Goal: Task Accomplishment & Management: Use online tool/utility

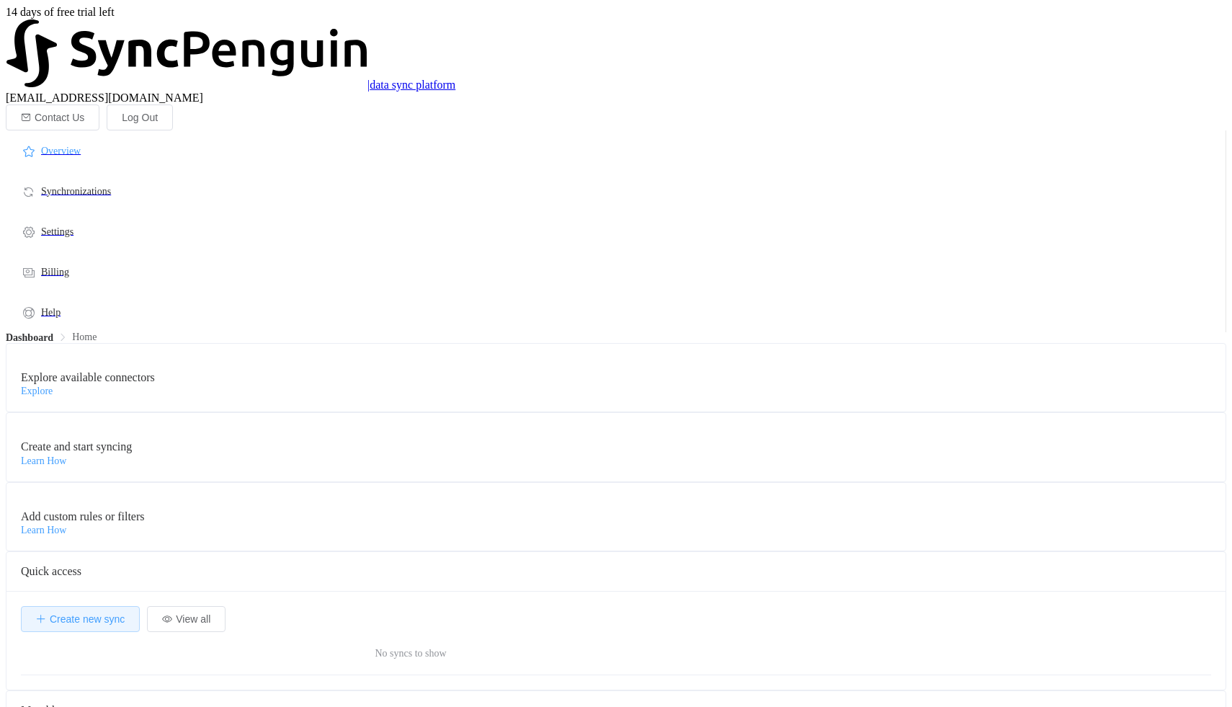
scroll to position [280, 810]
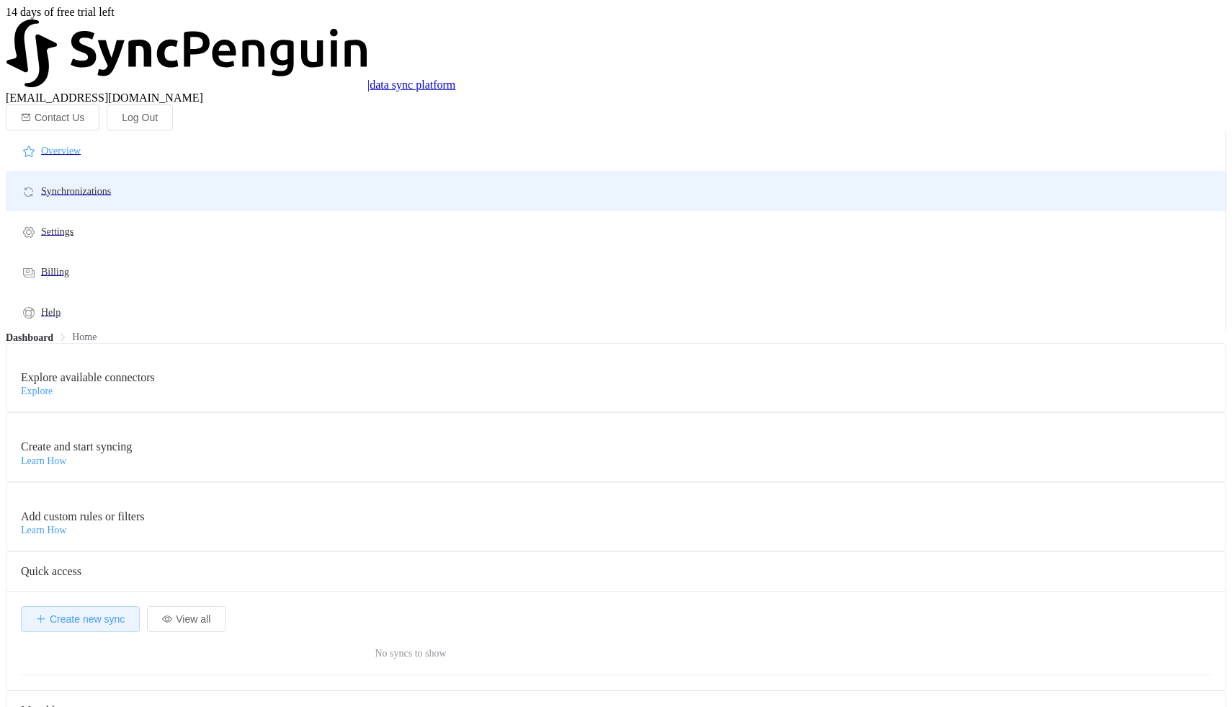
click at [111, 186] on span "Synchronizations" at bounding box center [76, 191] width 70 height 11
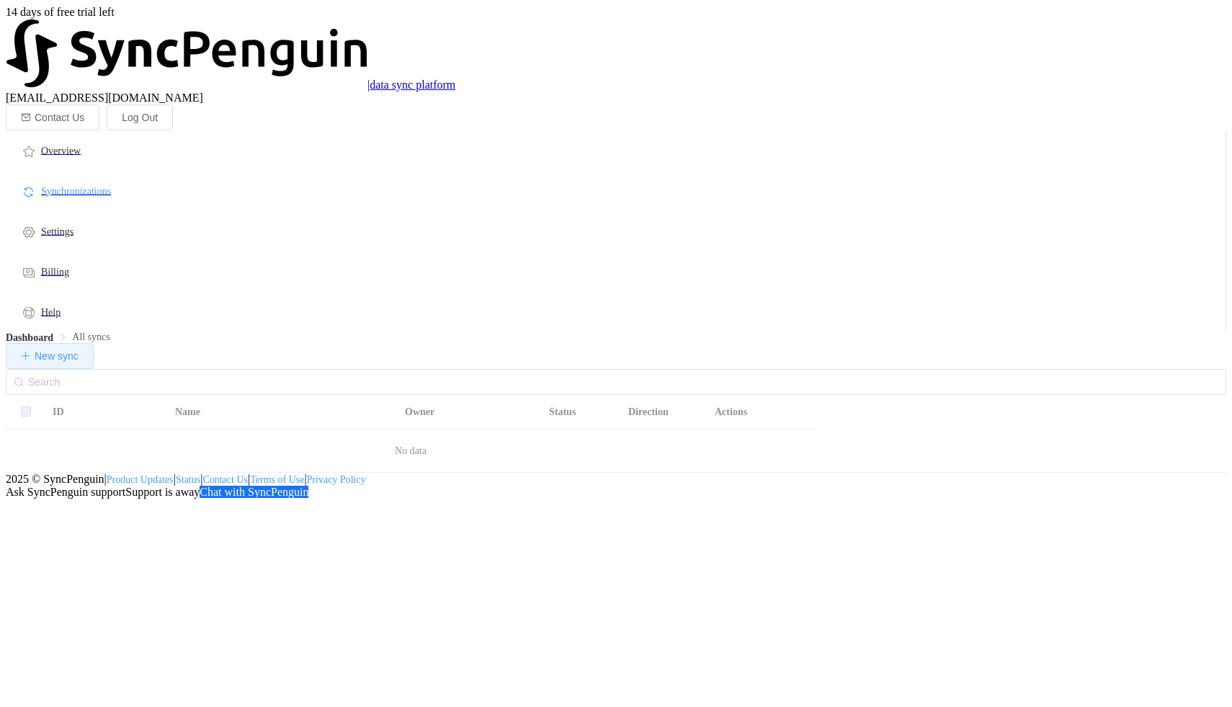
click at [79, 350] on span "New sync" at bounding box center [57, 356] width 44 height 12
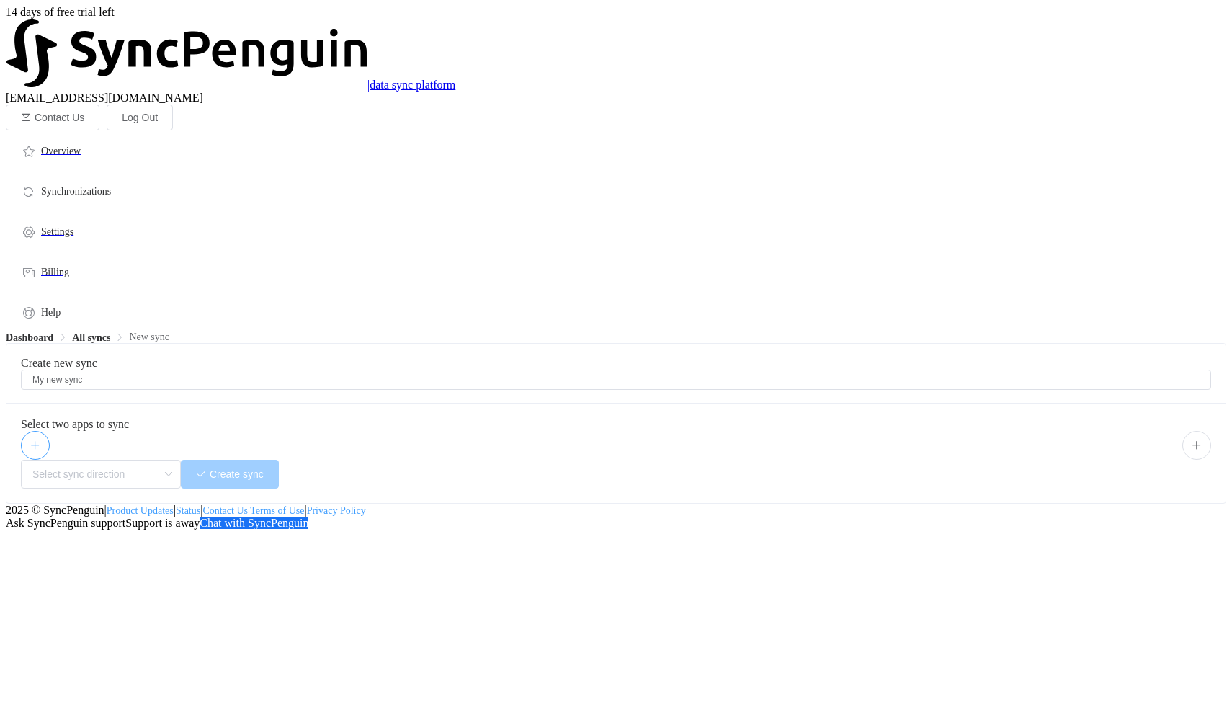
click at [40, 440] on icon "button" at bounding box center [35, 445] width 10 height 10
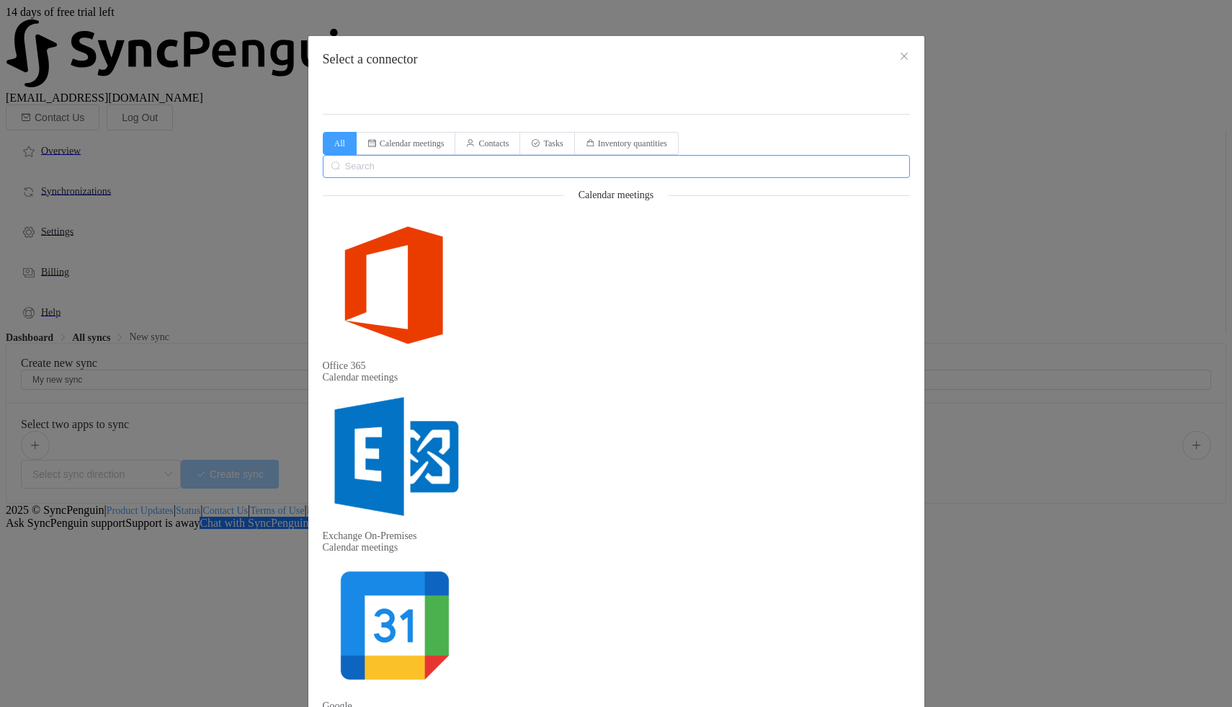
click at [650, 155] on input "Select a connector" at bounding box center [616, 166] width 587 height 23
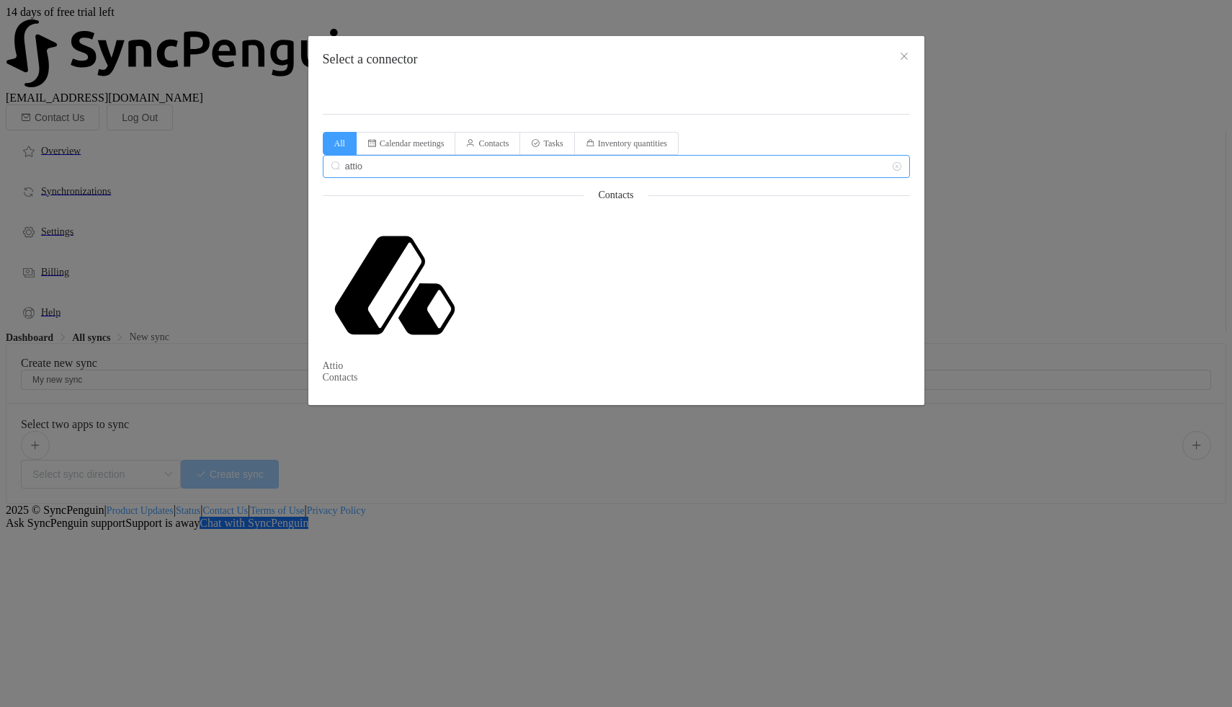
type input "attio"
click at [344, 213] on div "Attio Contacts" at bounding box center [616, 298] width 587 height 170
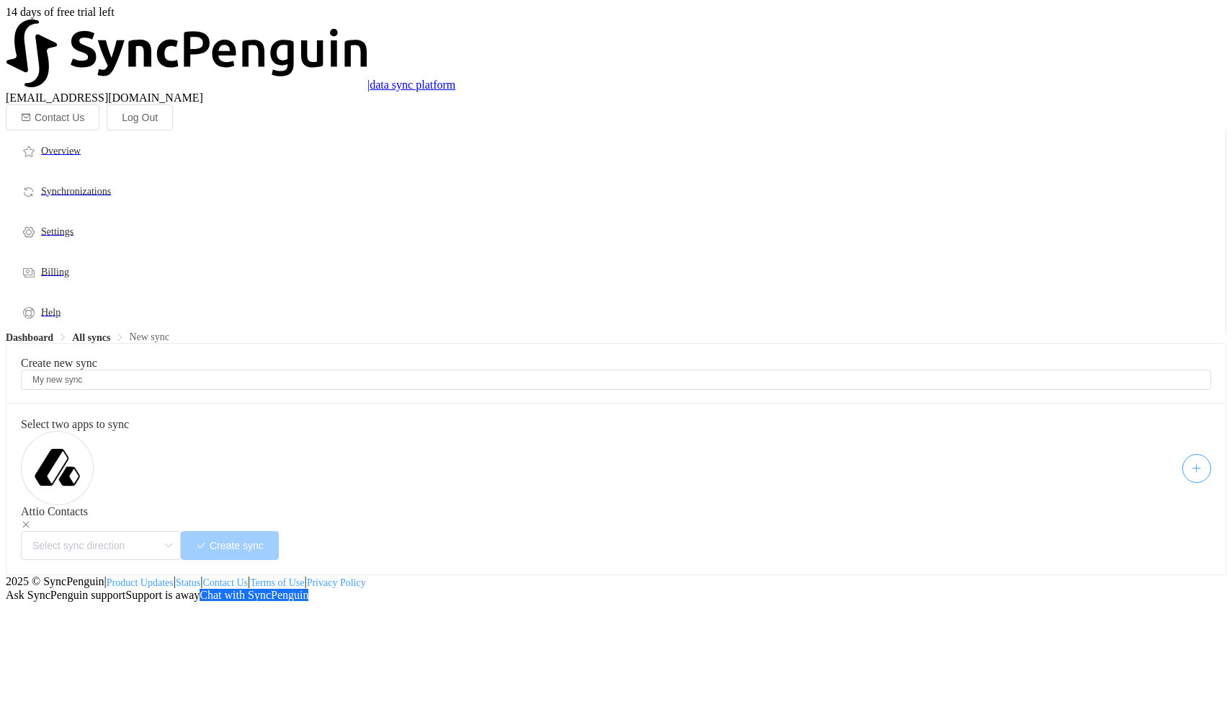
click at [1182, 454] on button "button" at bounding box center [1196, 468] width 29 height 29
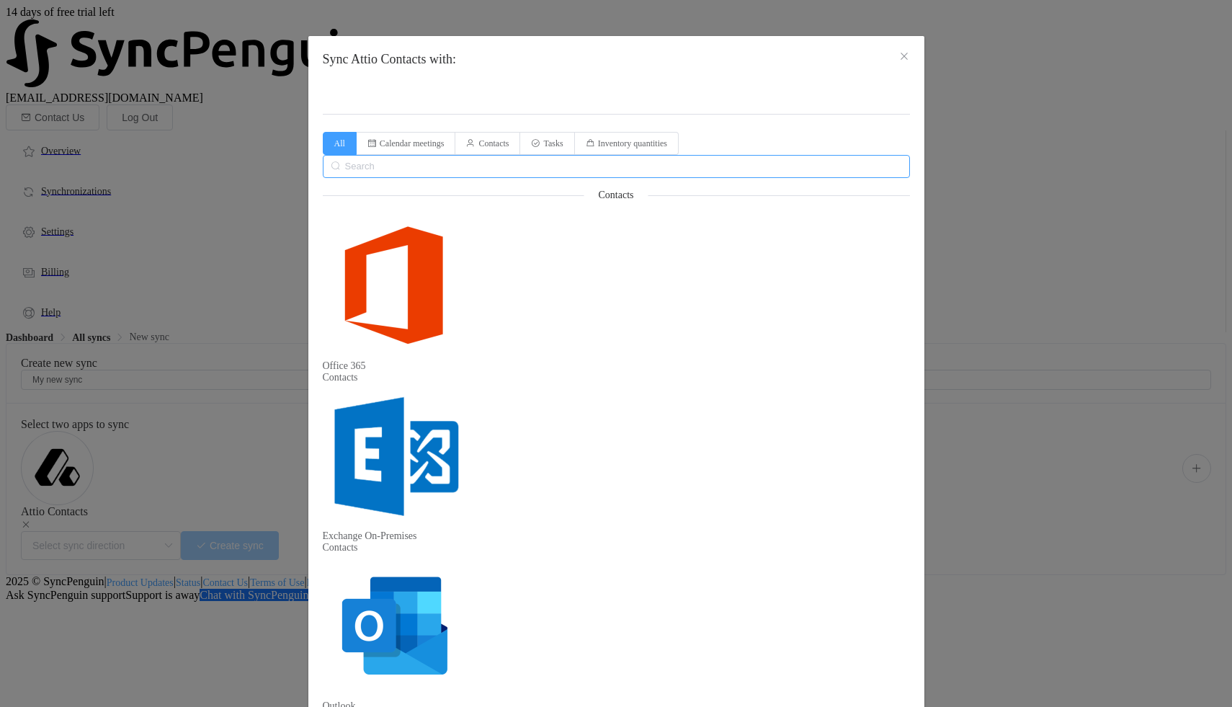
click at [708, 155] on input "Sync Attio Contacts with:" at bounding box center [616, 166] width 587 height 23
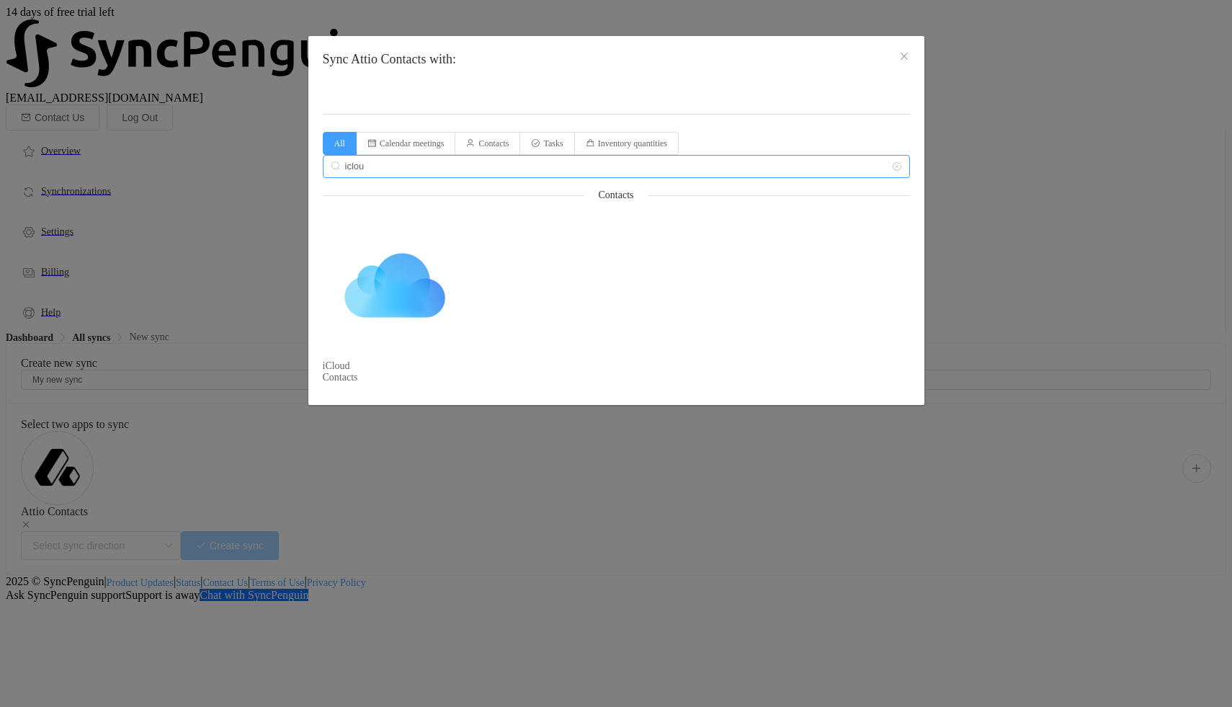
type input "iclou"
click at [323, 360] on div "iCloud Contacts" at bounding box center [616, 371] width 587 height 23
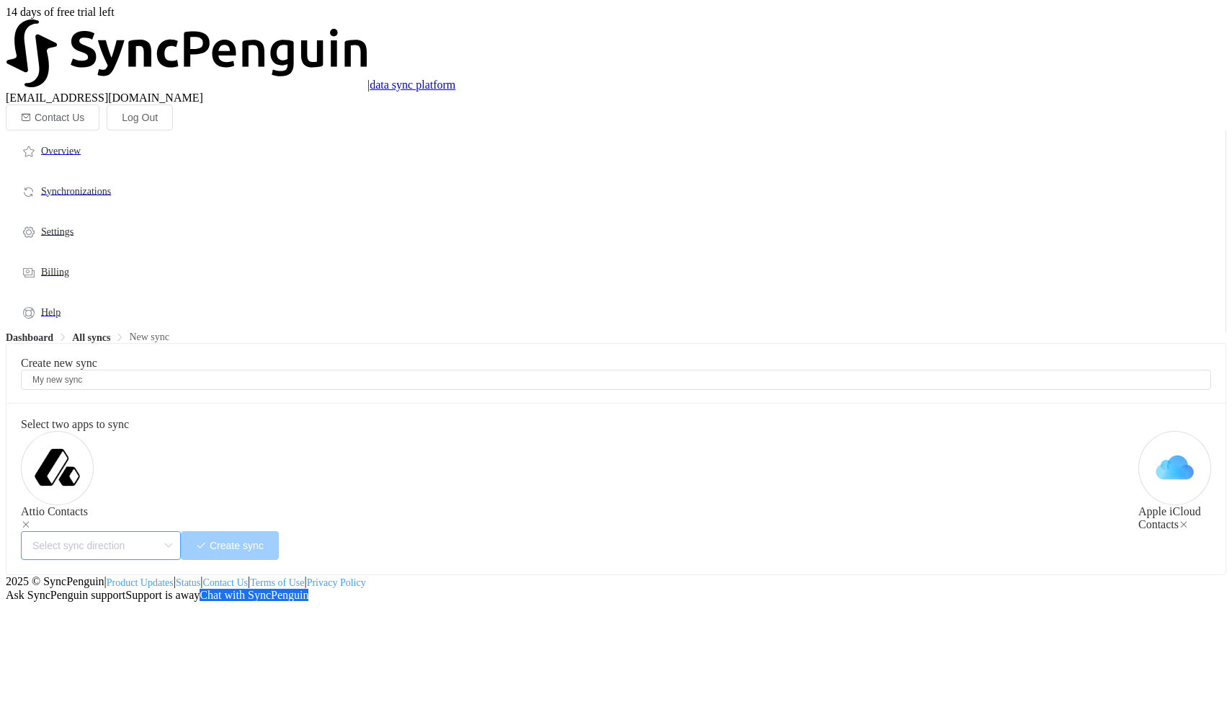
click at [181, 531] on input "text" at bounding box center [101, 545] width 160 height 29
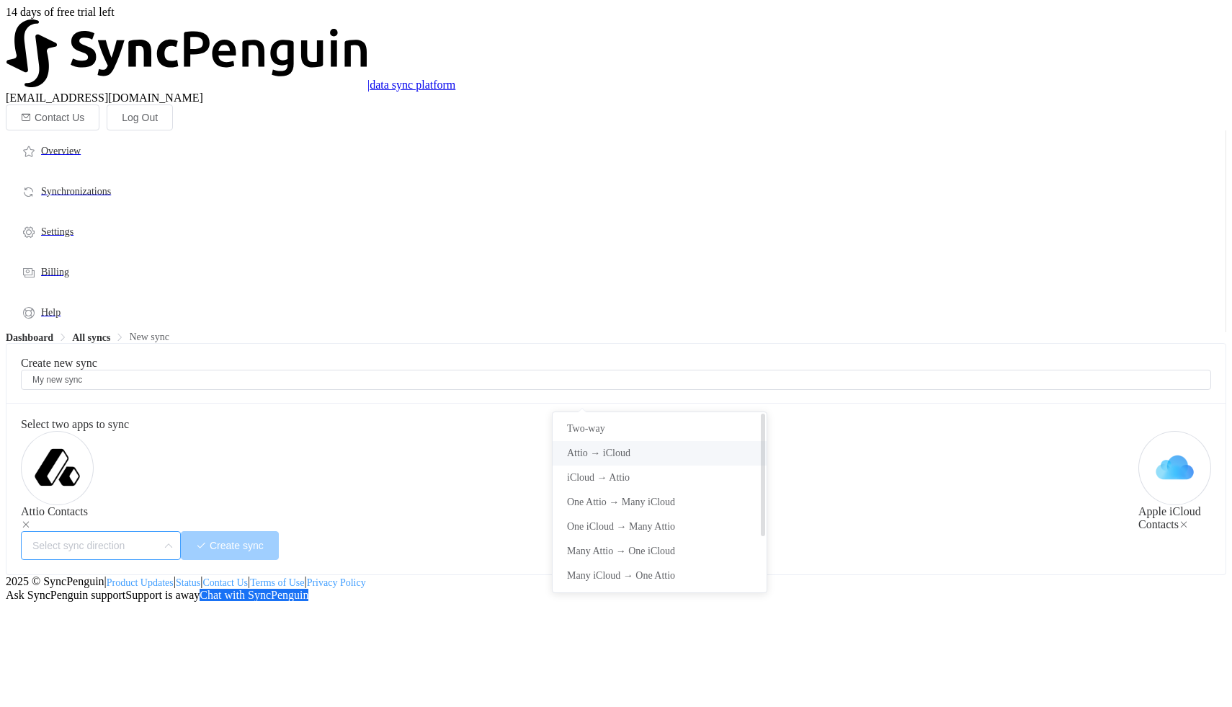
click at [638, 474] on span "One or multiple one-way syncs" at bounding box center [630, 477] width 126 height 11
type input "Attio → iCloud"
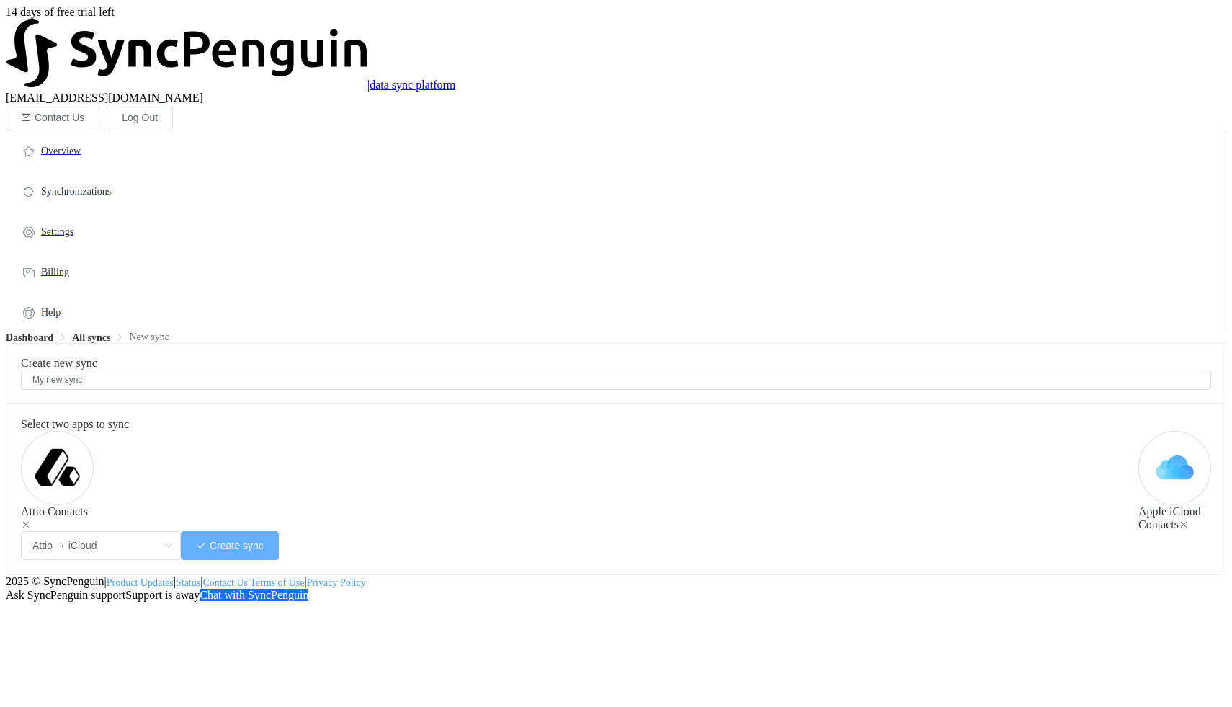
click at [206, 540] on icon "button" at bounding box center [201, 545] width 10 height 10
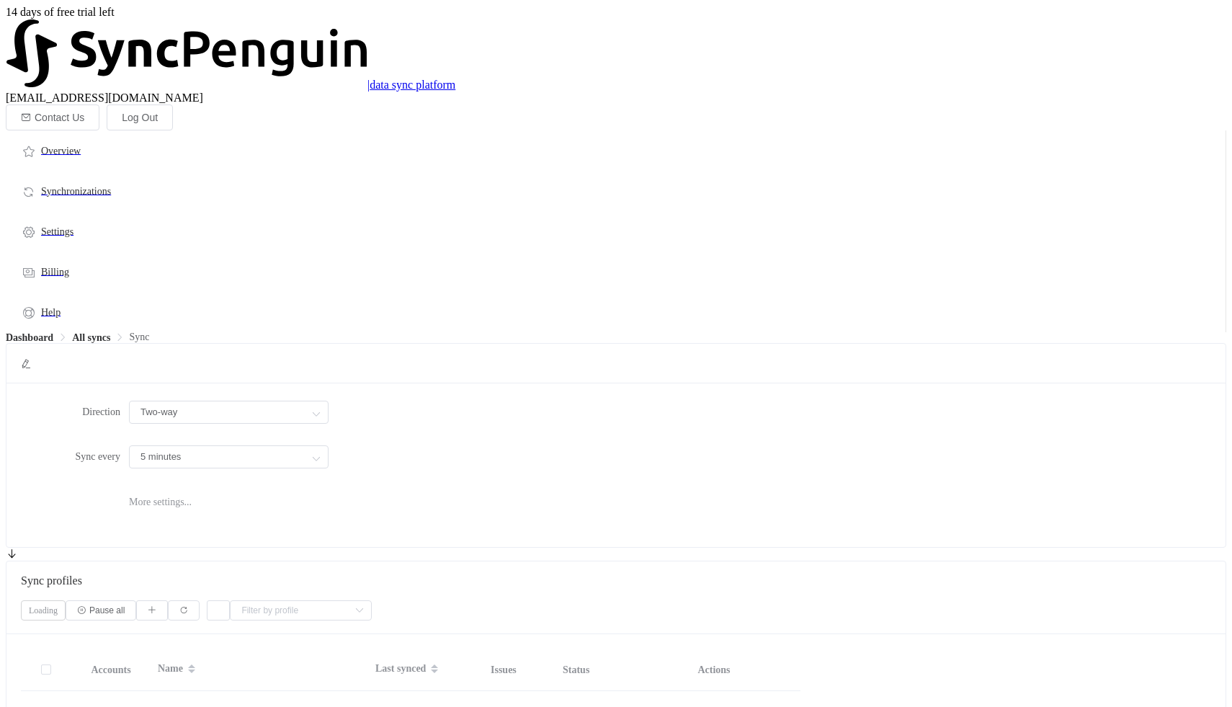
type input "Attio → iCloud"
type input "15 minutes"
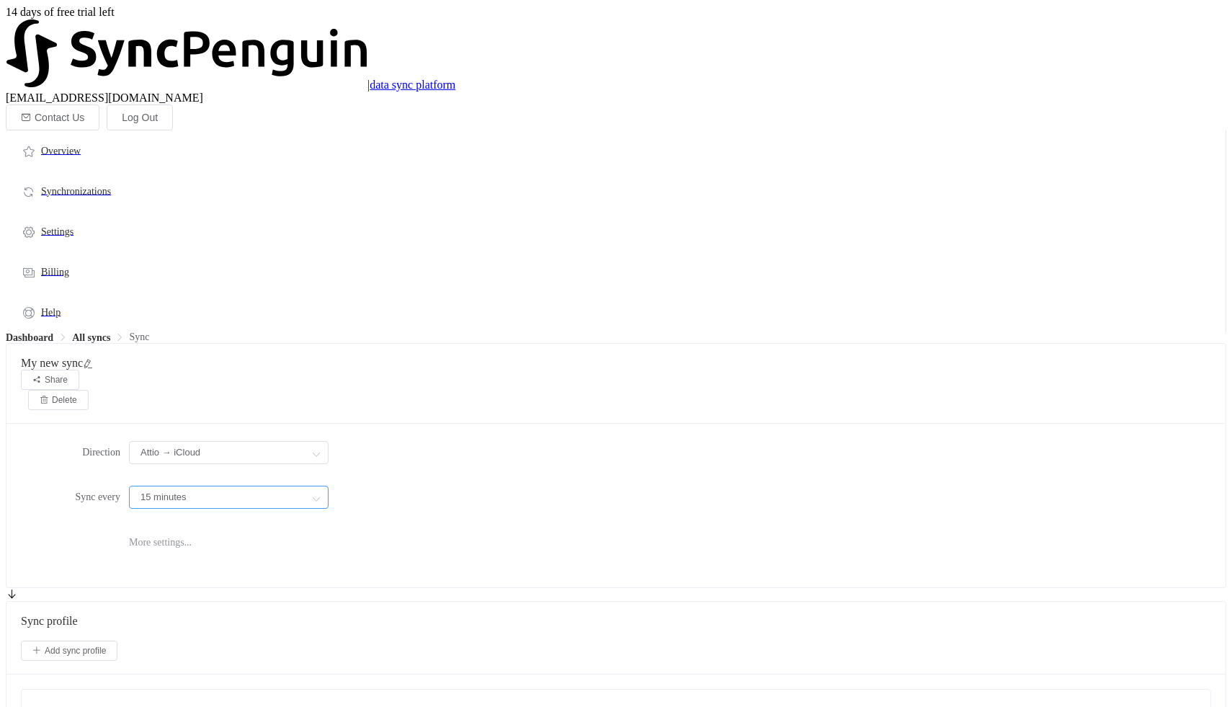
click at [329, 486] on input "15 minutes" at bounding box center [229, 497] width 200 height 23
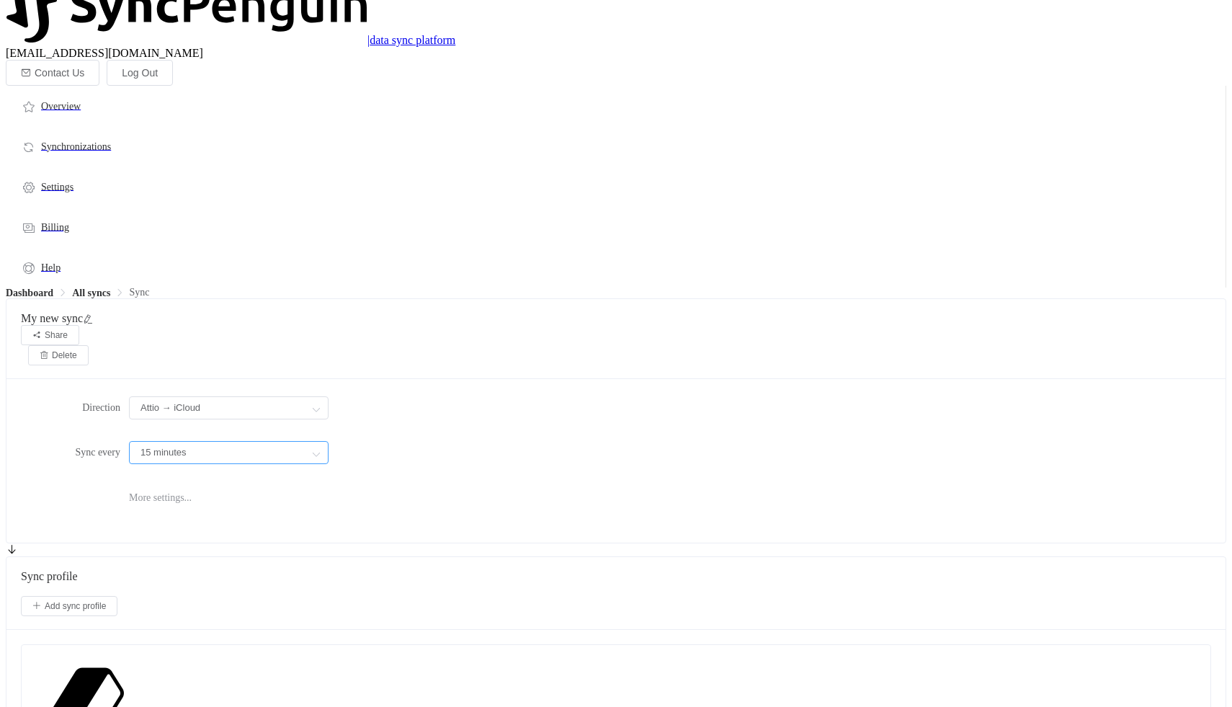
scroll to position [41, 0]
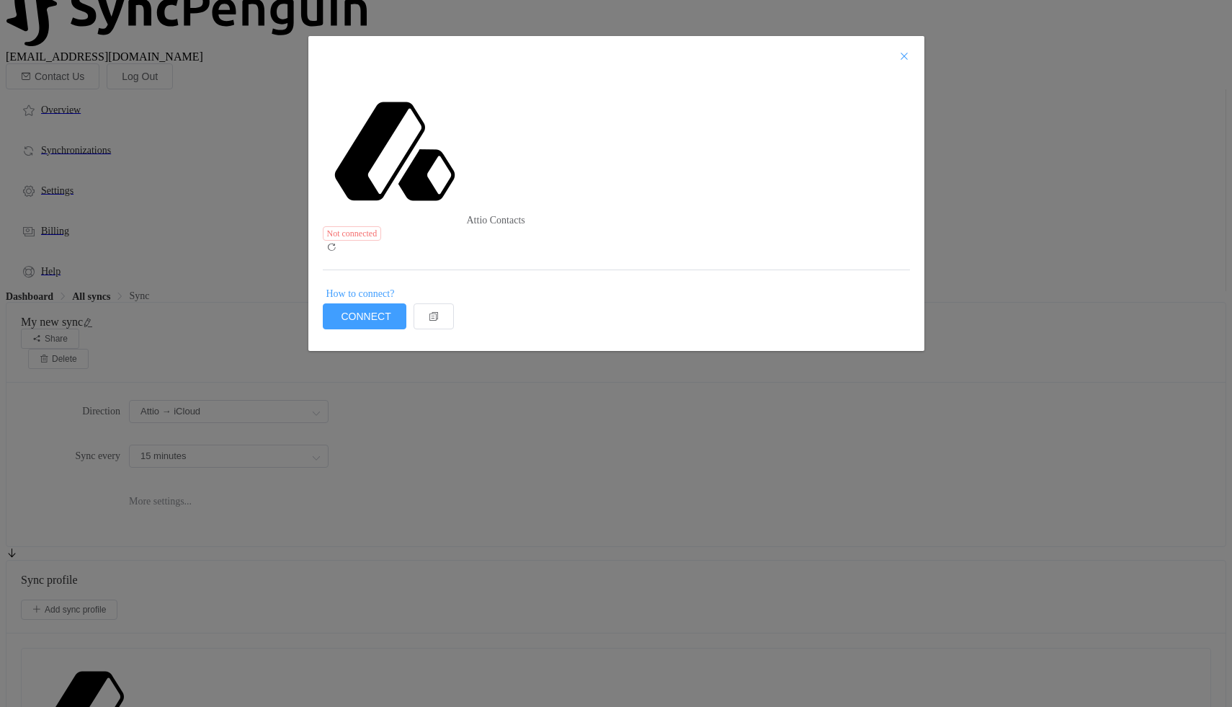
click at [898, 55] on icon "Close" at bounding box center [904, 56] width 12 height 12
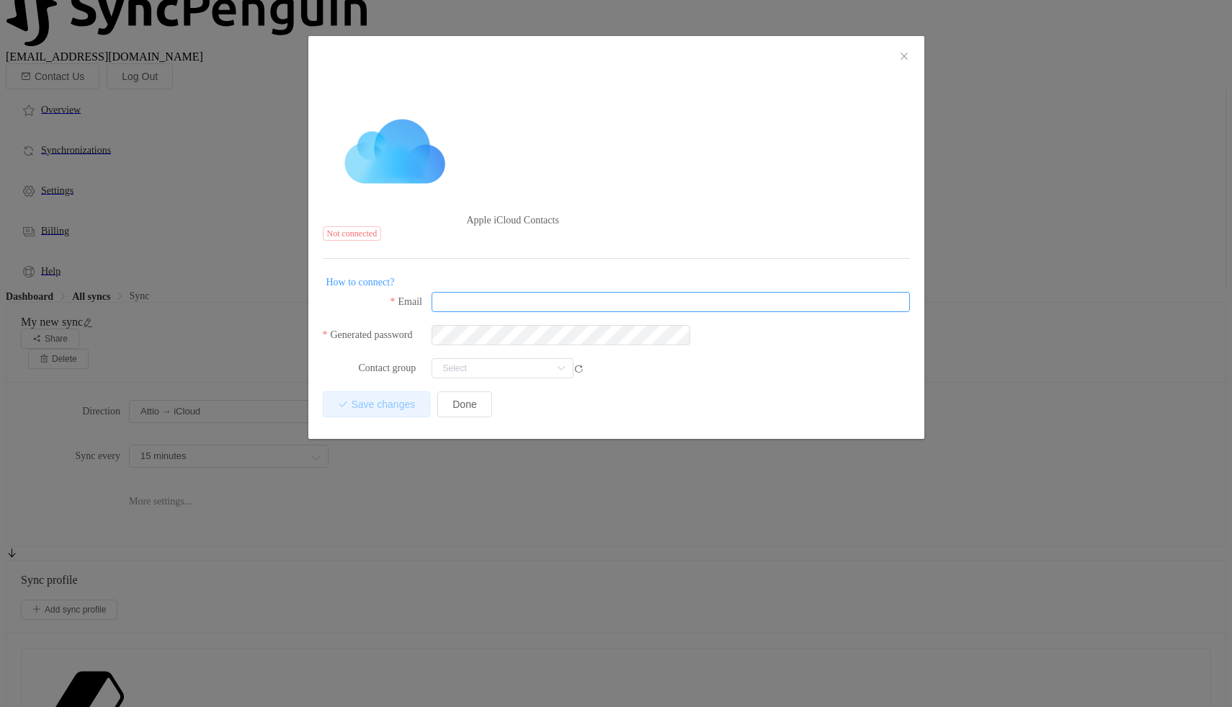
click at [607, 292] on input "dialog" at bounding box center [671, 302] width 478 height 20
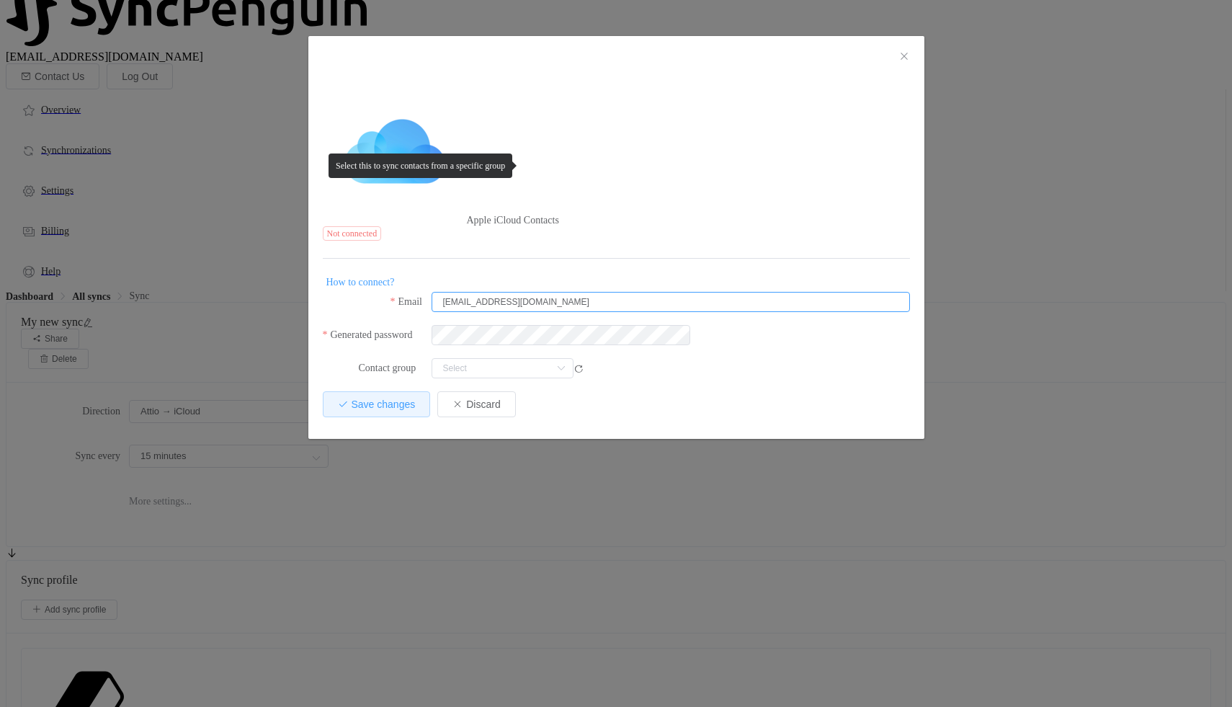
type input "[EMAIL_ADDRESS][DOMAIN_NAME]"
click at [395, 277] on span "How to connect?" at bounding box center [360, 283] width 68 height 12
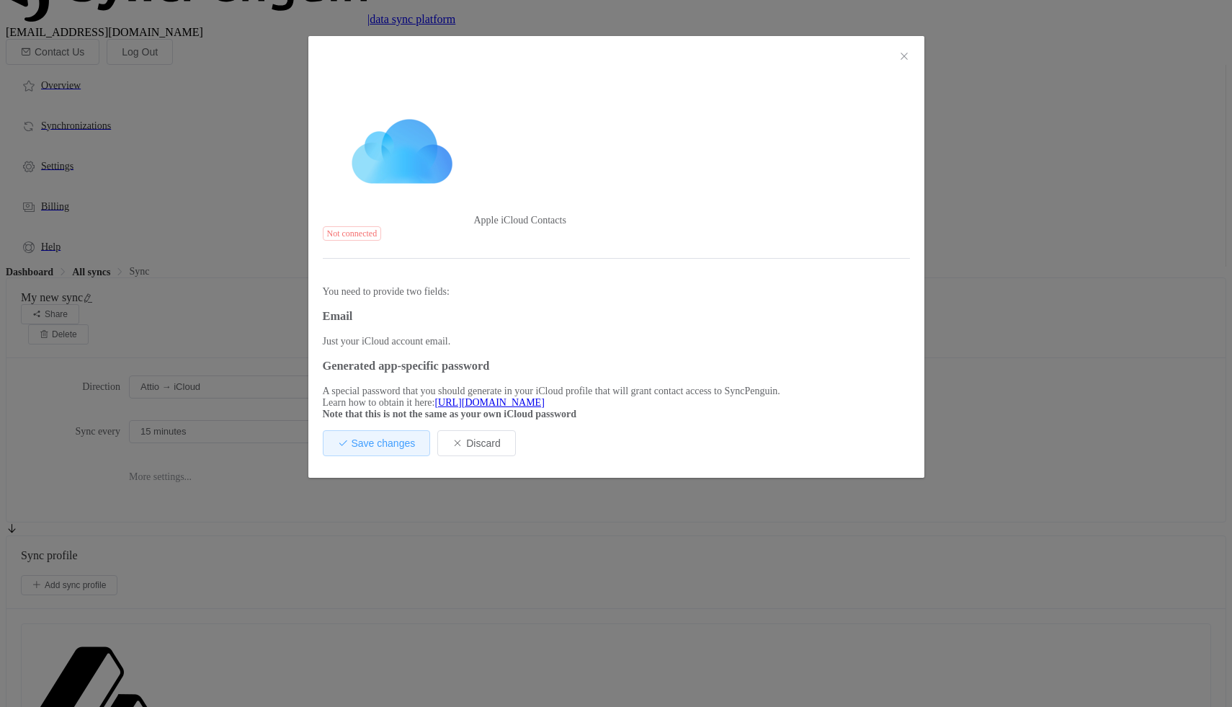
scroll to position [0, 0]
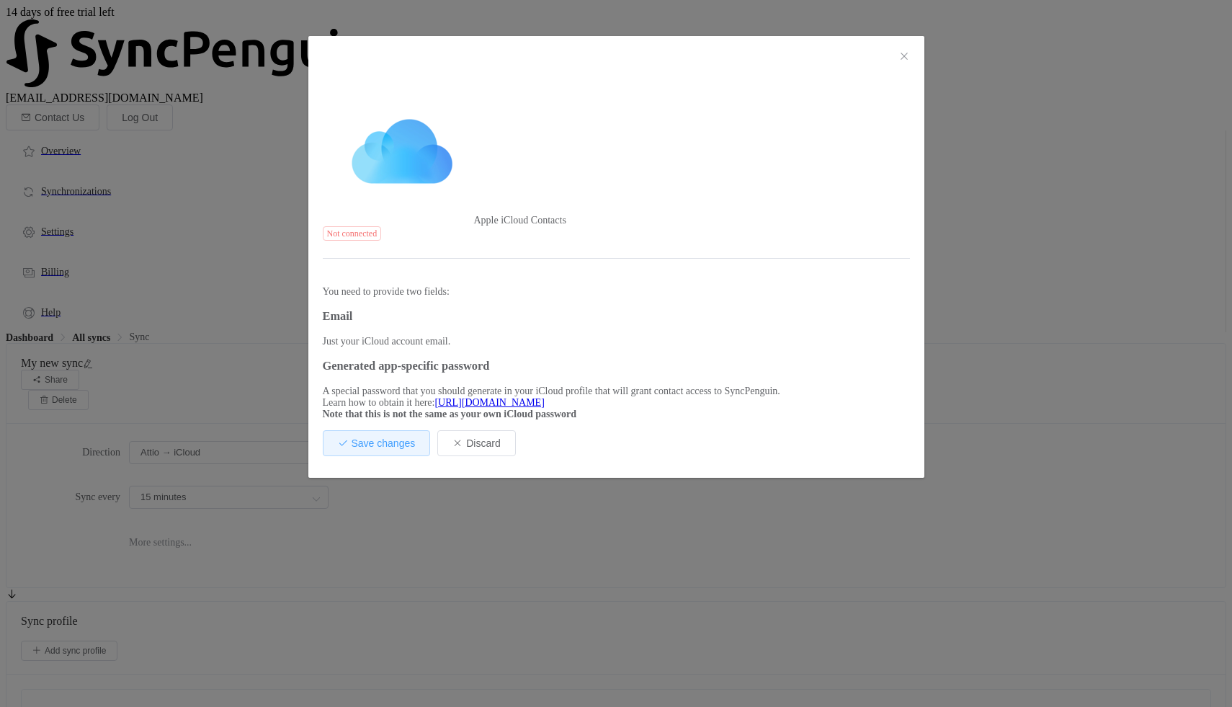
click at [544, 397] on link "https://support.apple.com/en-us/HT204397" at bounding box center [489, 402] width 110 height 11
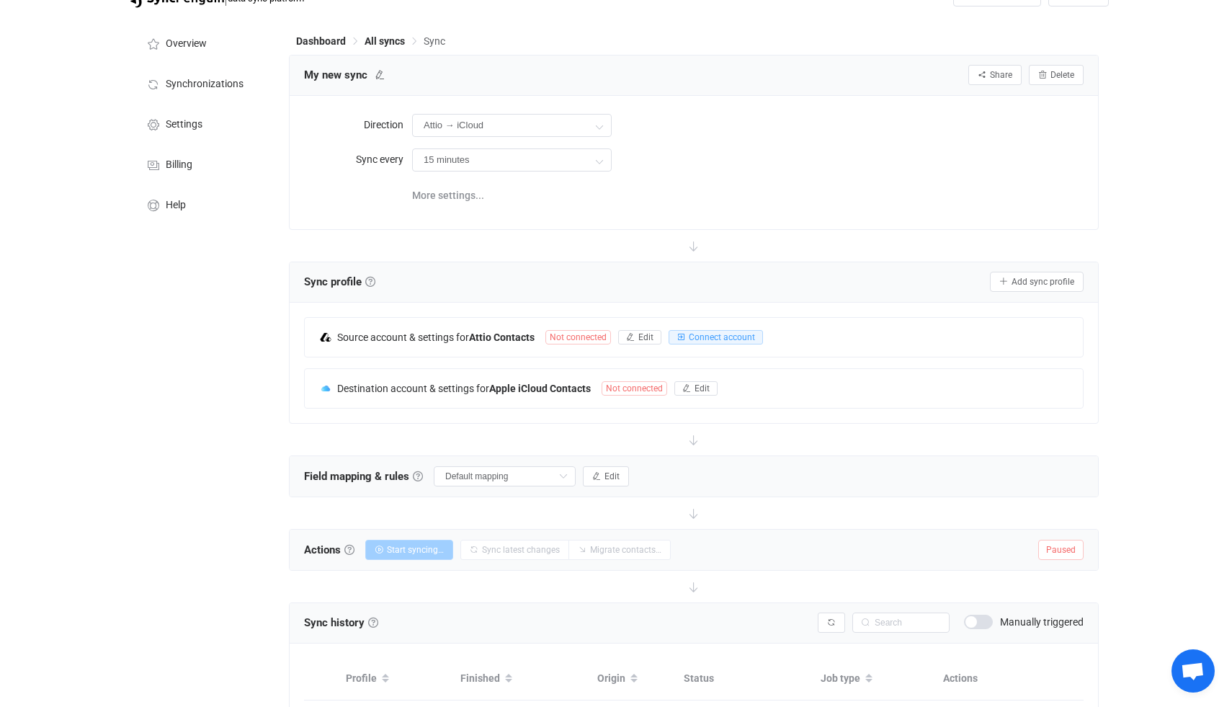
scroll to position [45, 0]
click at [209, 375] on div "Overview Synchronizations Settings Billing Help" at bounding box center [202, 413] width 158 height 800
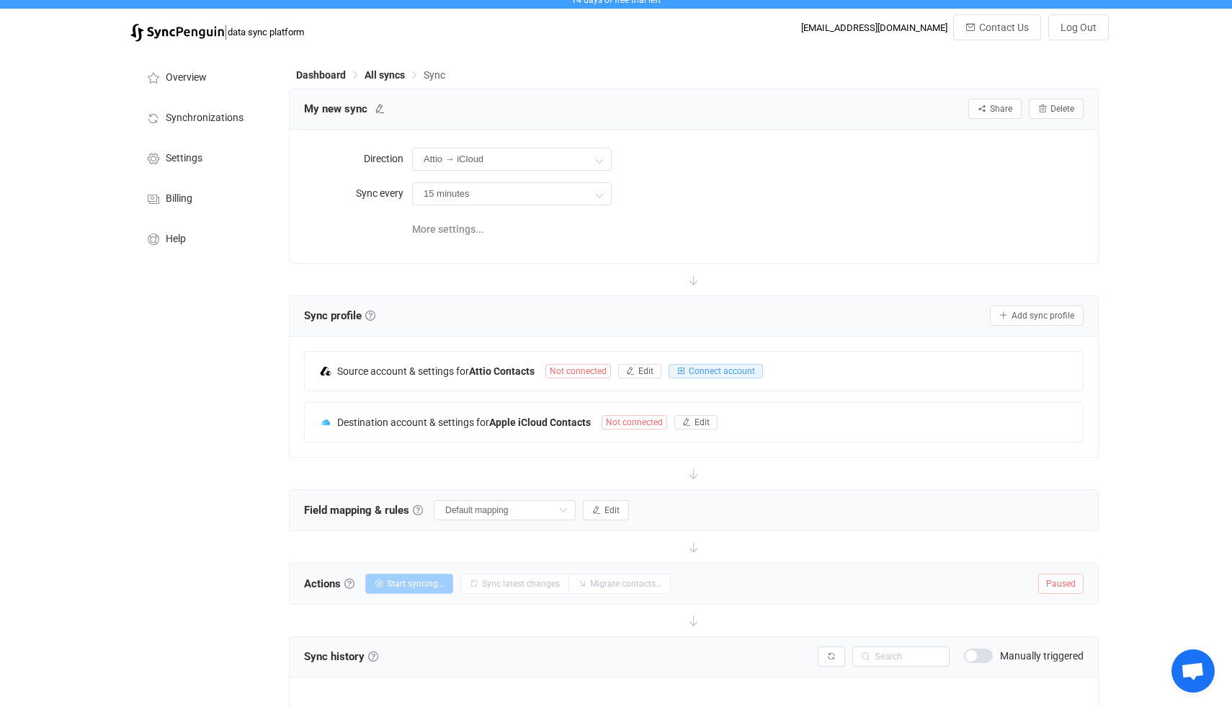
scroll to position [0, 0]
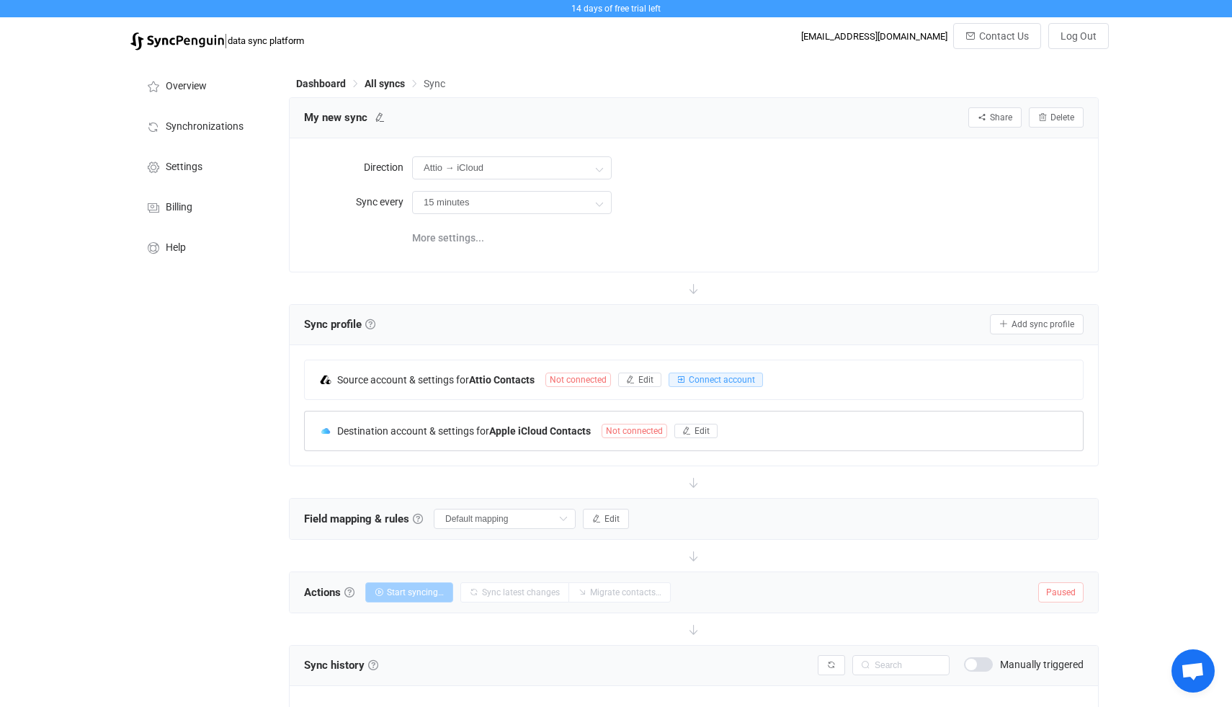
click at [661, 429] on span "Not connected" at bounding box center [635, 431] width 66 height 14
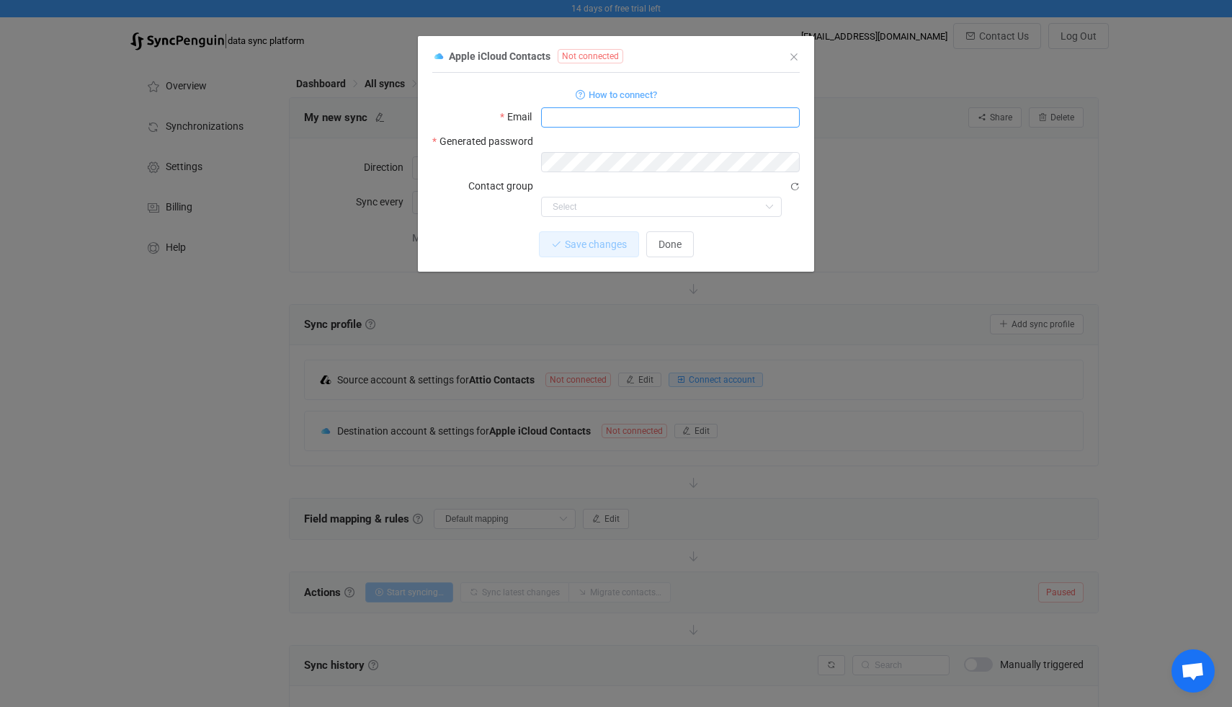
click at [576, 121] on input "dialog" at bounding box center [670, 117] width 259 height 20
type input "[EMAIL_ADDRESS][DOMAIN_NAME]"
click at [581, 231] on button "Save changes" at bounding box center [577, 244] width 100 height 26
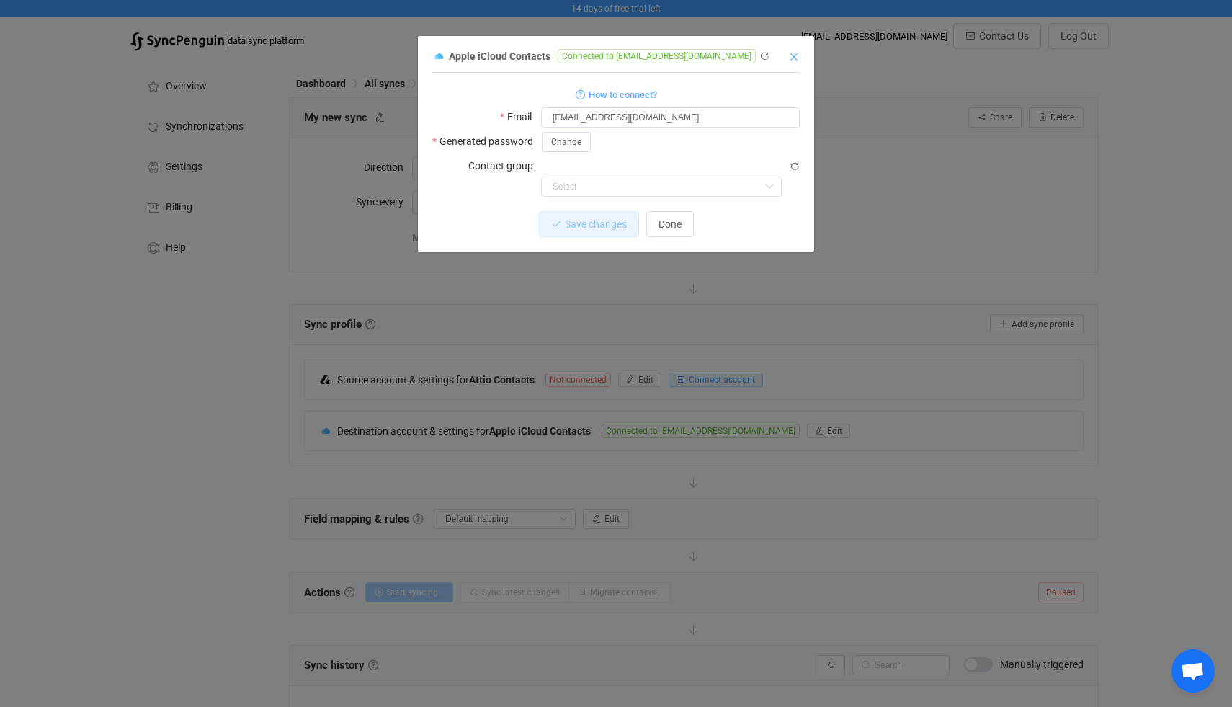
click at [793, 57] on icon "Close" at bounding box center [794, 57] width 12 height 12
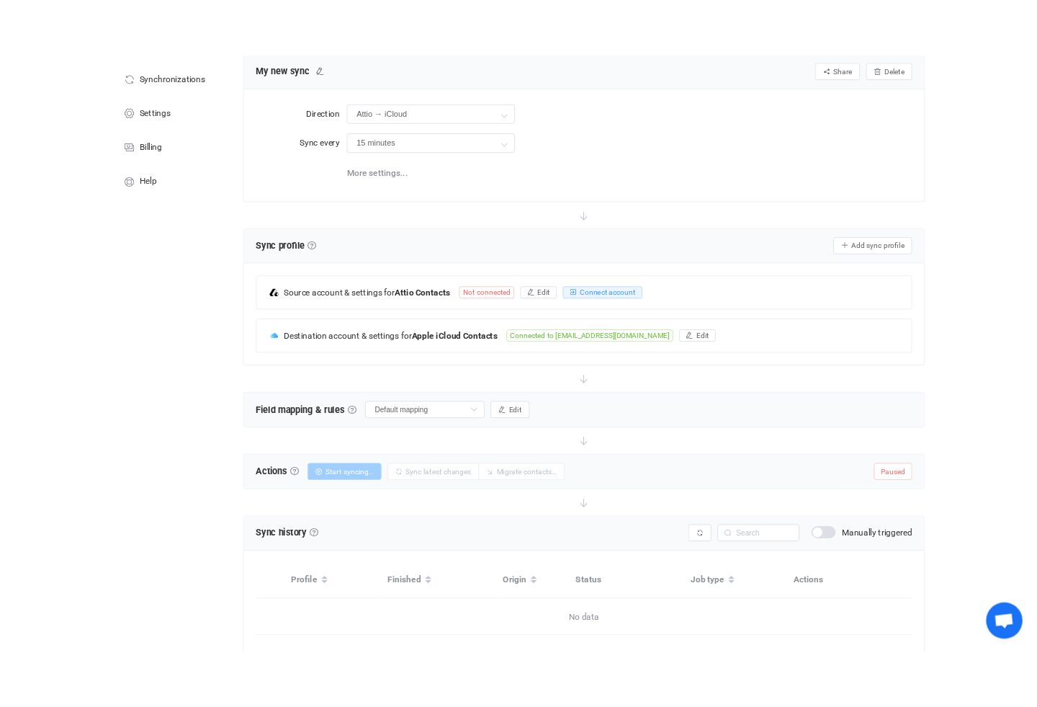
scroll to position [81, 0]
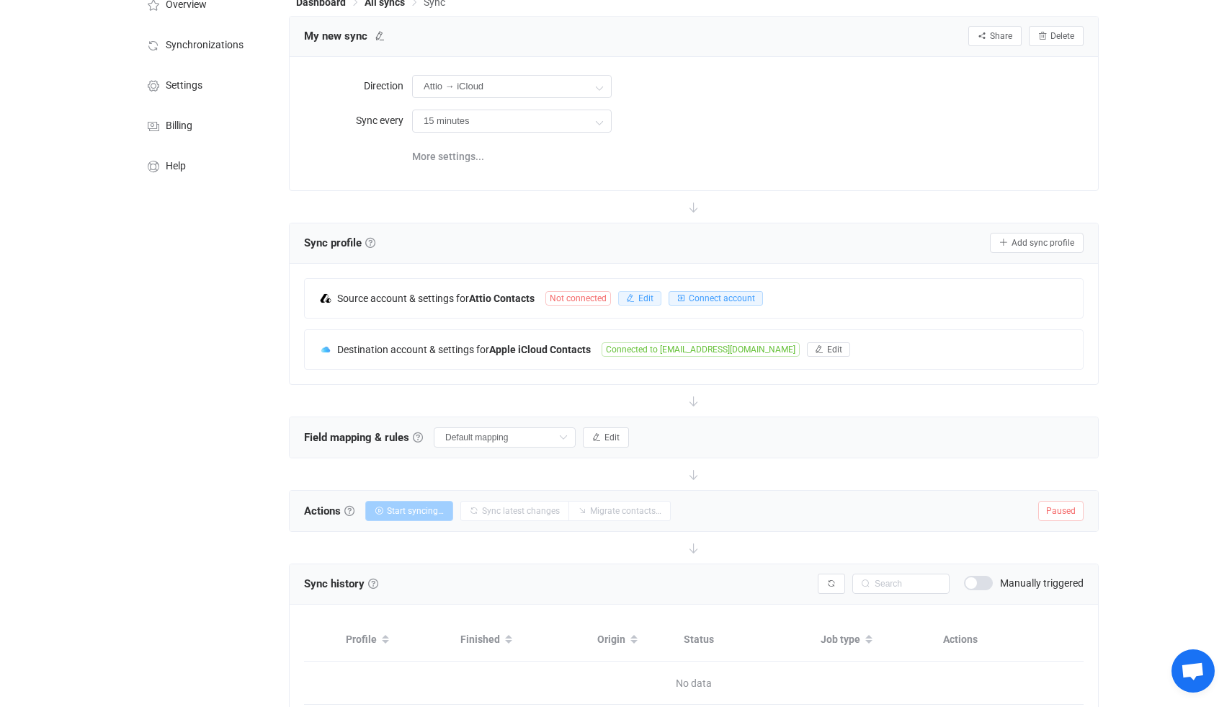
click at [648, 300] on span "Edit" at bounding box center [645, 298] width 15 height 10
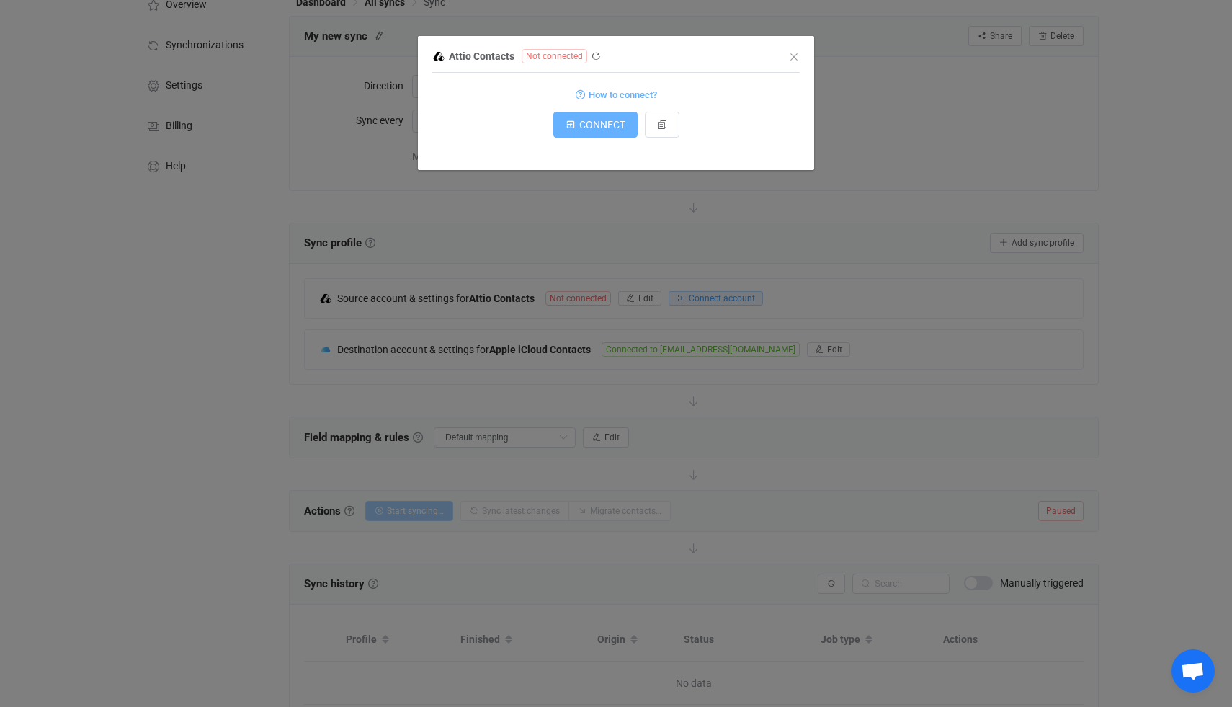
drag, startPoint x: 605, startPoint y: 123, endPoint x: 742, endPoint y: 92, distance: 140.3
click at [743, 92] on form "How to connect? CONNECT" at bounding box center [615, 111] width 367 height 53
click at [648, 97] on span "How to connect?" at bounding box center [623, 94] width 68 height 17
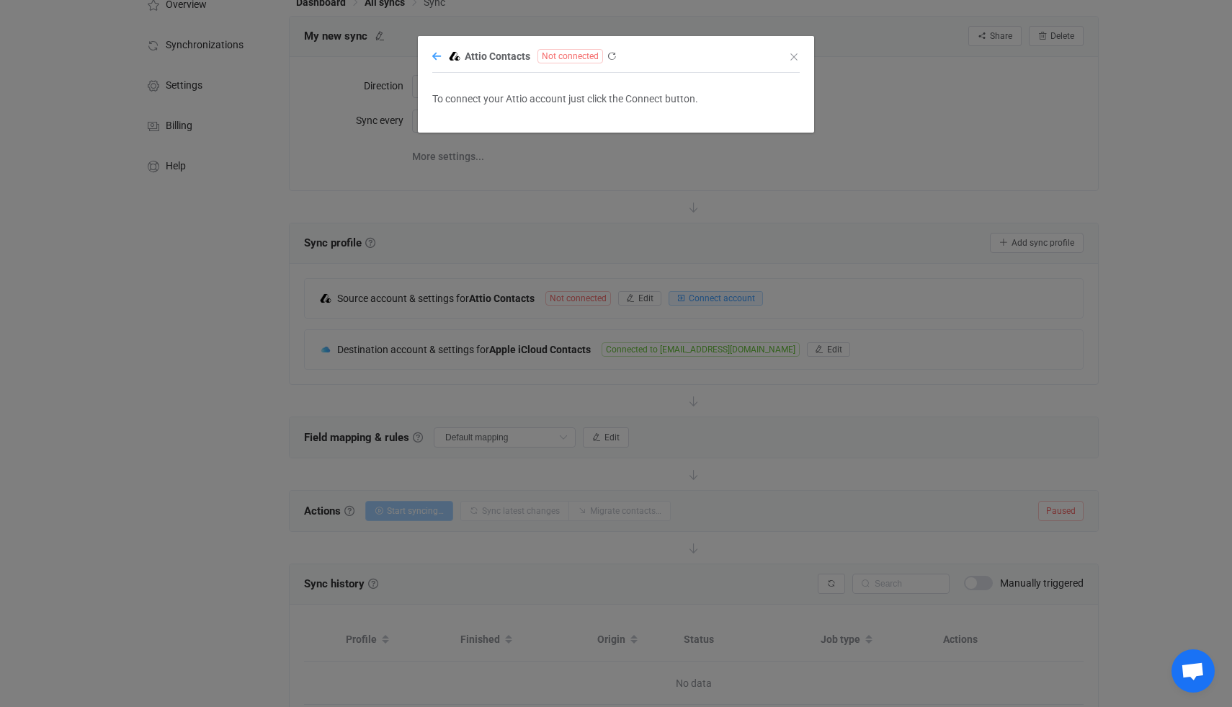
click at [437, 57] on icon "dialog" at bounding box center [436, 56] width 9 height 10
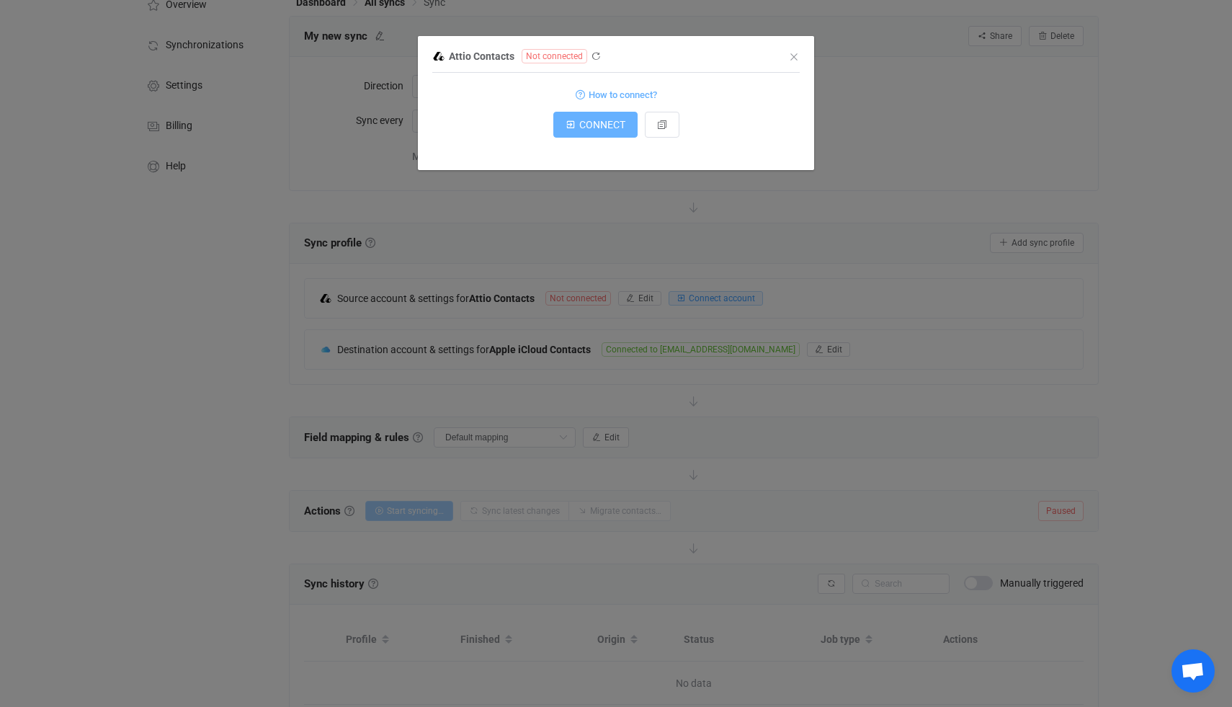
click at [614, 129] on span "CONNECT" at bounding box center [602, 125] width 46 height 12
